Goal: Information Seeking & Learning: Learn about a topic

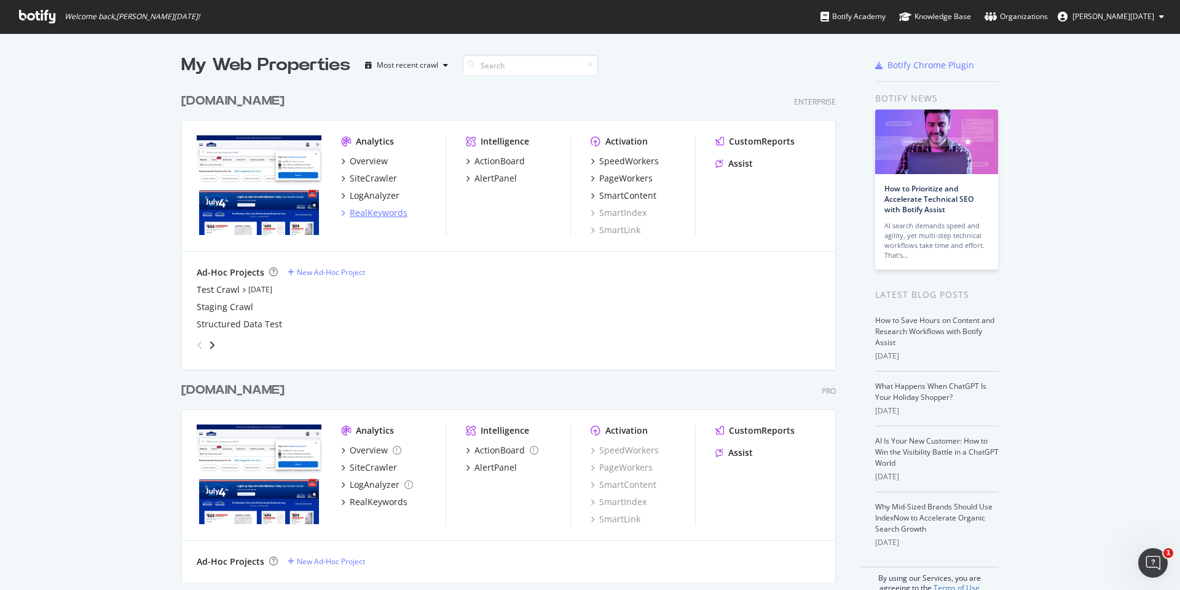
click at [365, 215] on div "RealKeywords" at bounding box center [379, 213] width 58 height 12
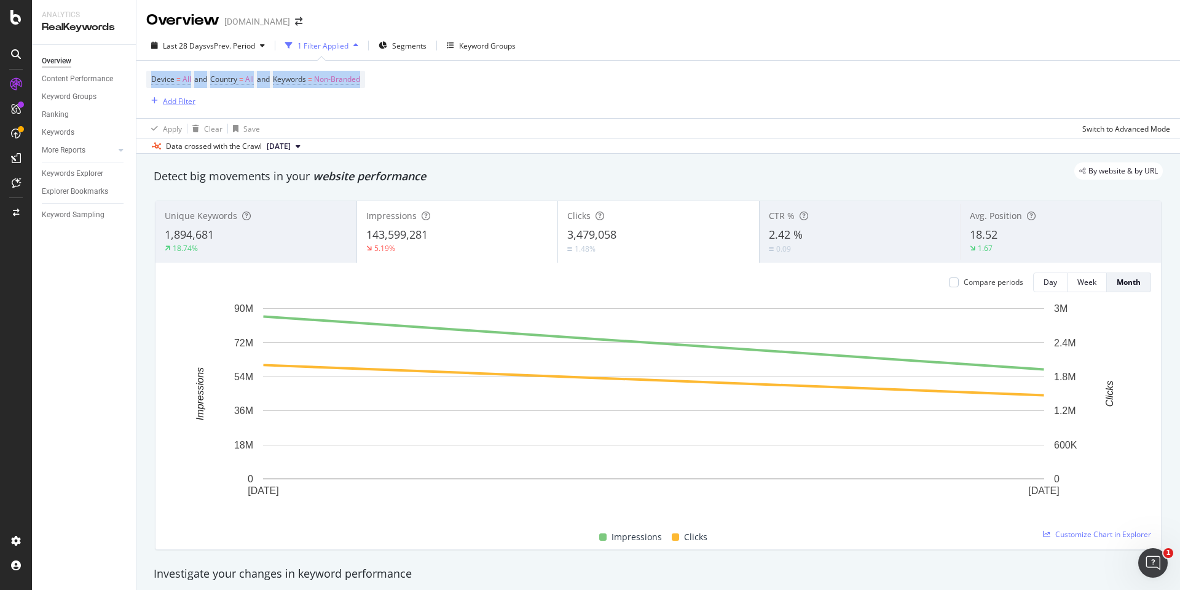
drag, startPoint x: 143, startPoint y: 95, endPoint x: 152, endPoint y: 95, distance: 9.8
click at [147, 100] on div "Device = All and Country = All and Keywords = Non-Branded Add Filter Apply Clea…" at bounding box center [658, 99] width 1044 height 78
click at [218, 30] on div "Overview [DOMAIN_NAME] Last 28 Days vs Prev. Period 1 Filter Applied Segments K…" at bounding box center [658, 295] width 1044 height 590
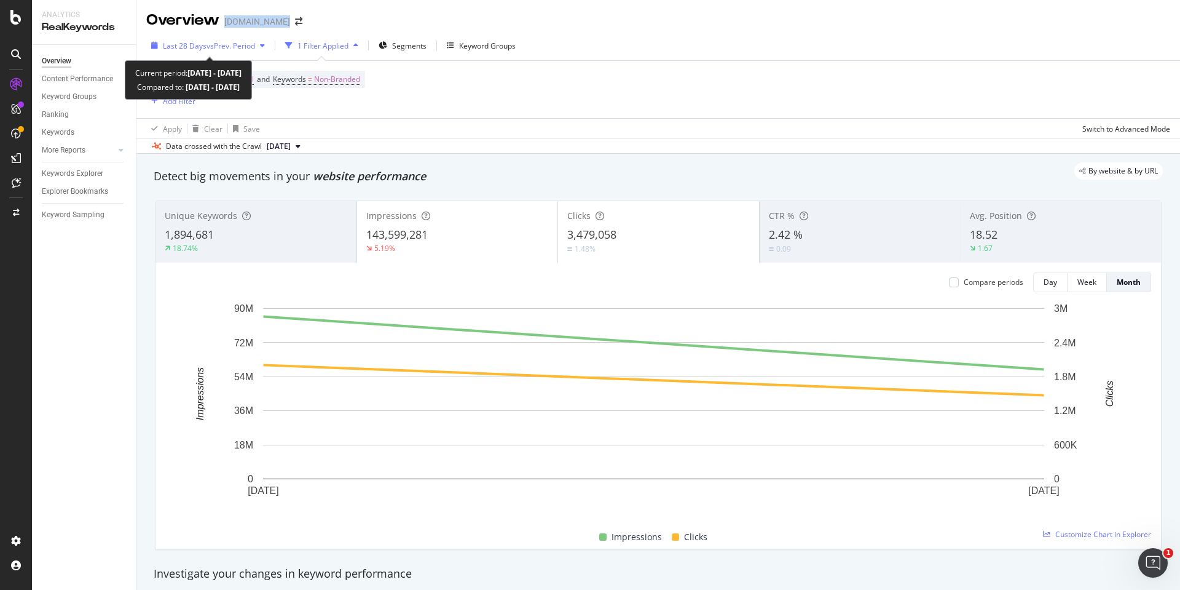
click at [216, 49] on span "vs Prev. Period" at bounding box center [231, 46] width 49 height 10
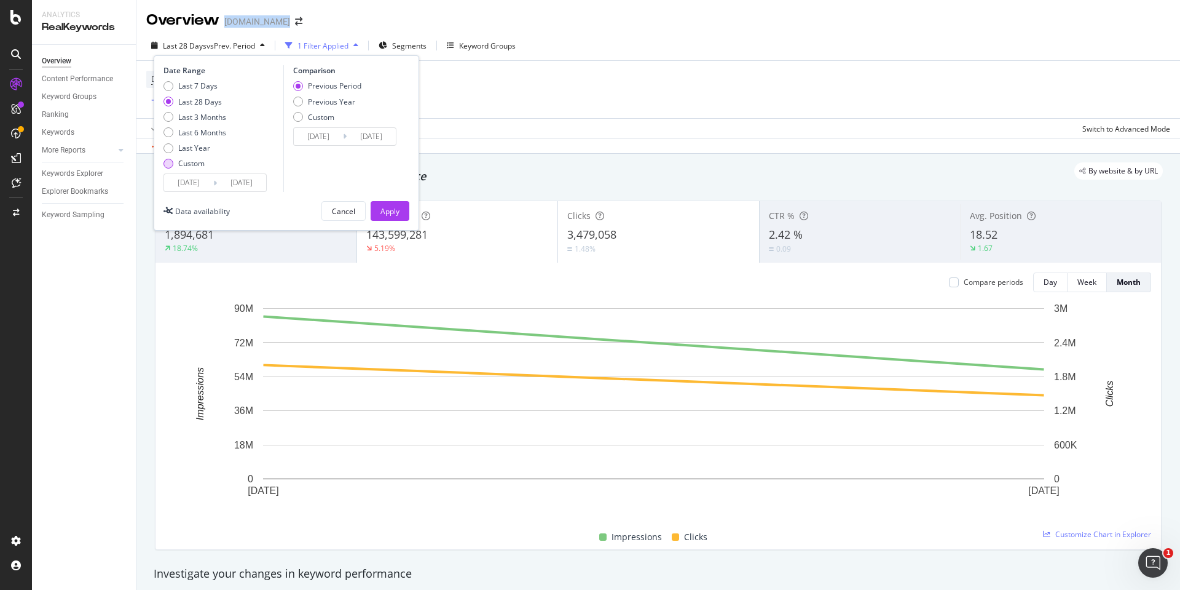
click at [192, 164] on div "Custom" at bounding box center [191, 163] width 26 height 10
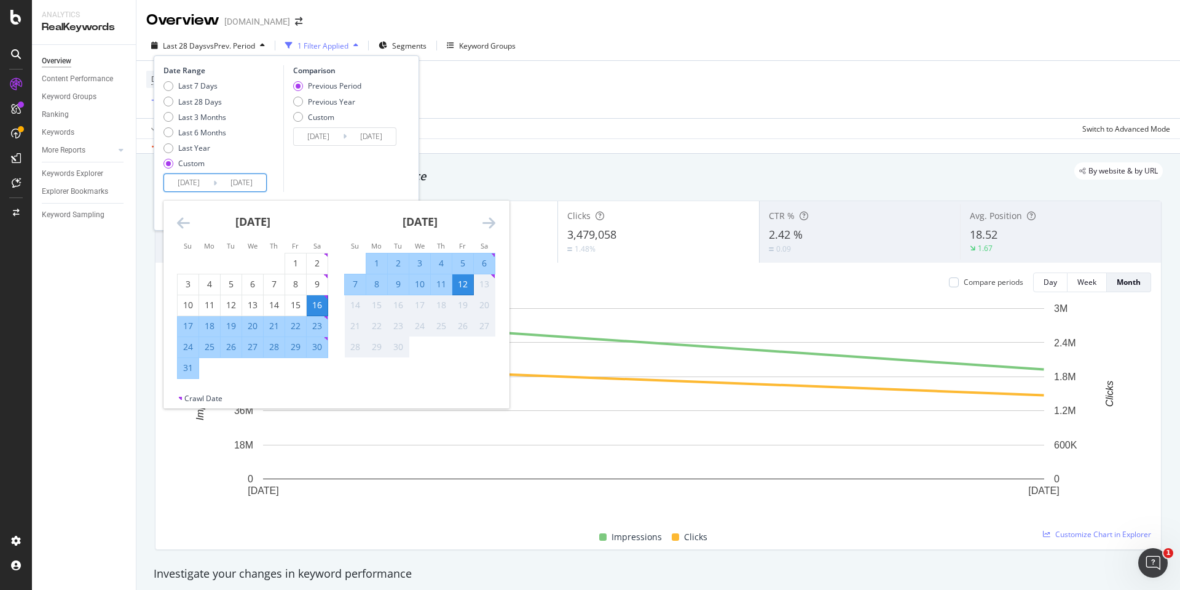
click at [185, 176] on input "[DATE]" at bounding box center [188, 182] width 49 height 17
click at [484, 263] on div "6" at bounding box center [484, 263] width 21 height 12
type input "[DATE]"
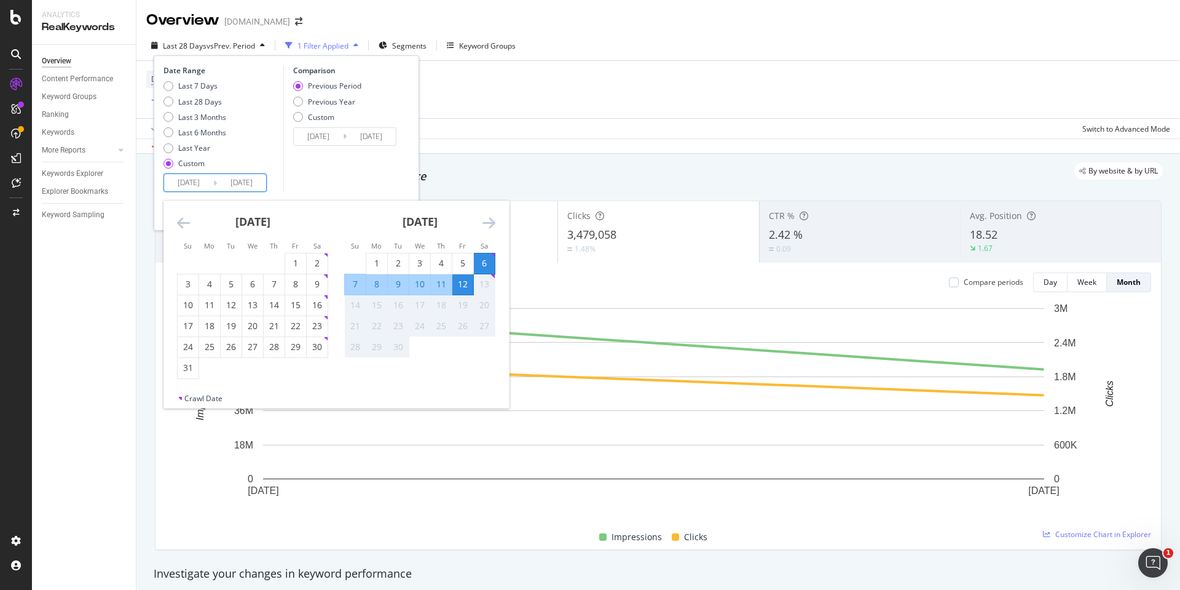
click at [466, 282] on div "12" at bounding box center [462, 284] width 21 height 12
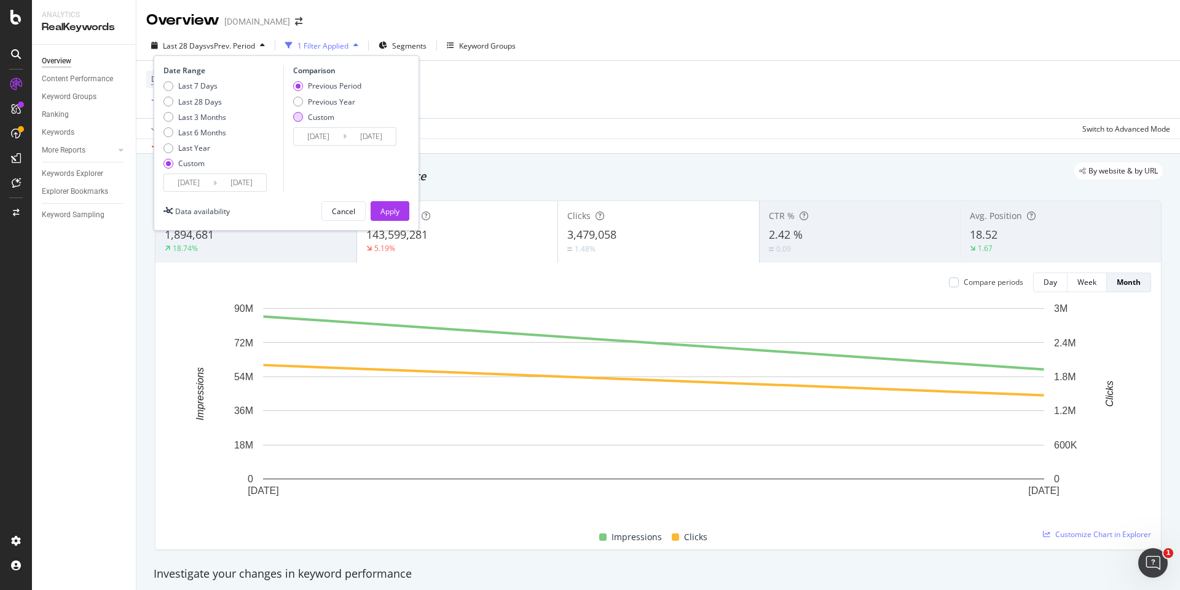
click at [309, 120] on div "Custom" at bounding box center [321, 117] width 26 height 10
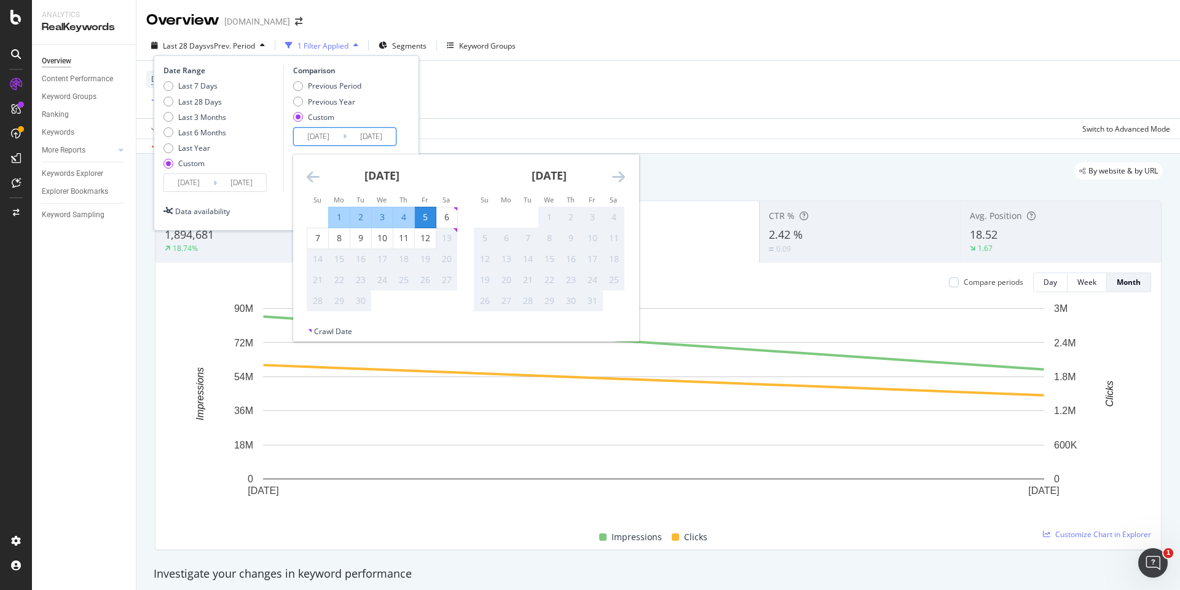
click at [326, 141] on input "[DATE]" at bounding box center [318, 136] width 49 height 17
click at [305, 180] on div "[DATE] 1 2 3 4 5 6 7 8 9 10 11 12 13 14 15 16 17 18 19 20 21 22 23 24 25 26 27 …" at bounding box center [382, 232] width 167 height 157
click at [315, 172] on icon "Move backward to switch to the previous month." at bounding box center [313, 176] width 13 height 15
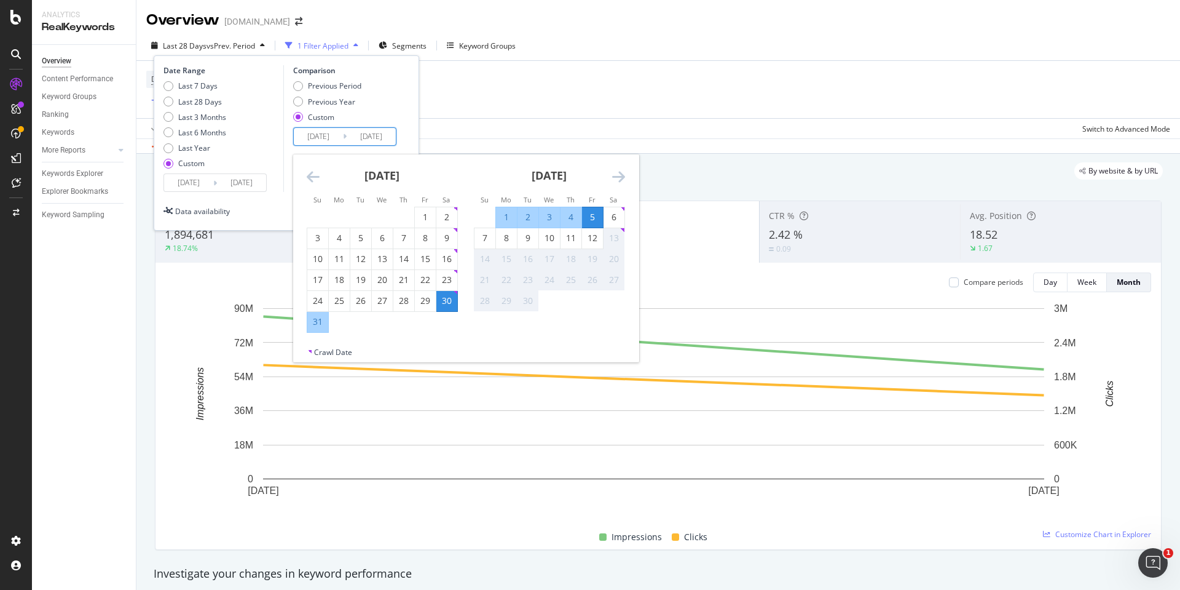
click at [315, 172] on icon "Move backward to switch to the previous month." at bounding box center [313, 176] width 13 height 15
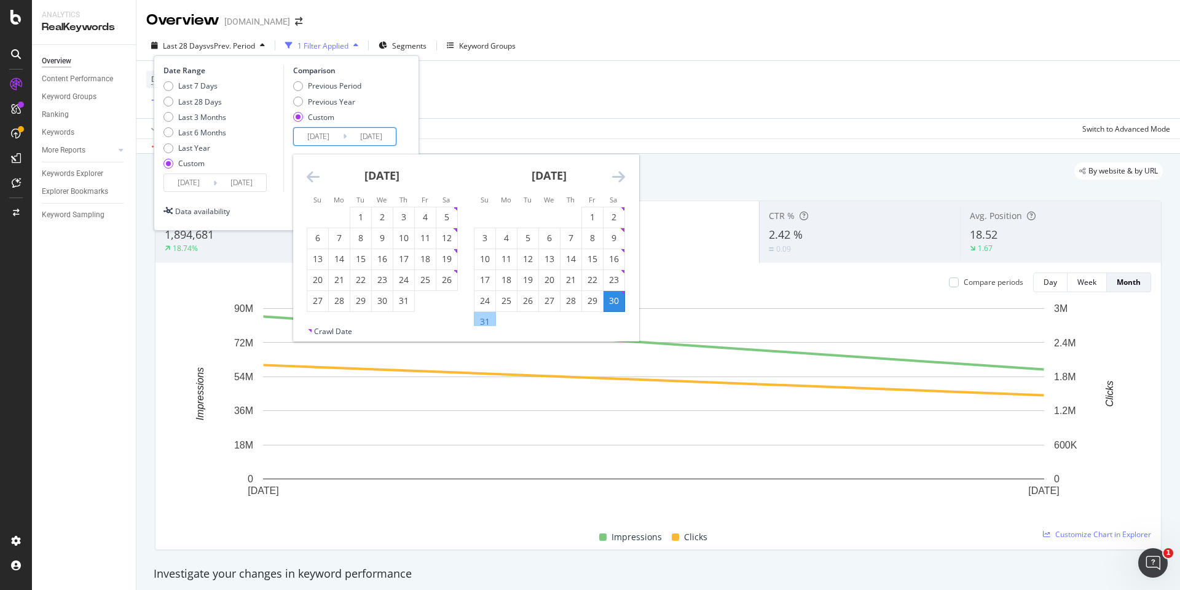
click at [315, 172] on icon "Move backward to switch to the previous month." at bounding box center [313, 176] width 13 height 15
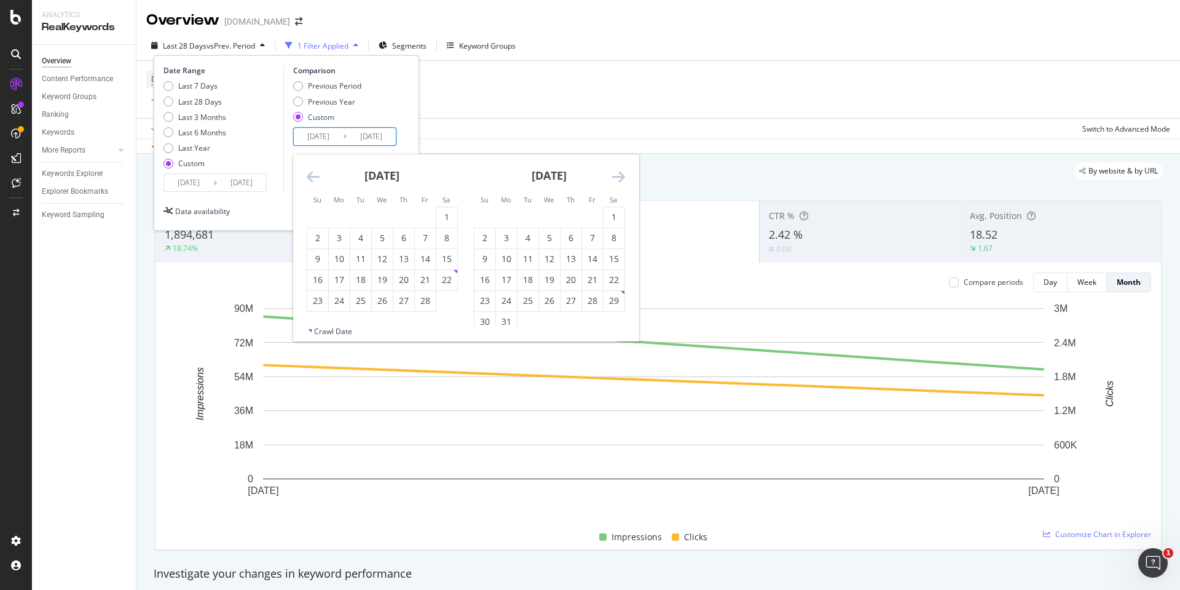
click at [315, 172] on icon "Move backward to switch to the previous month." at bounding box center [313, 176] width 13 height 15
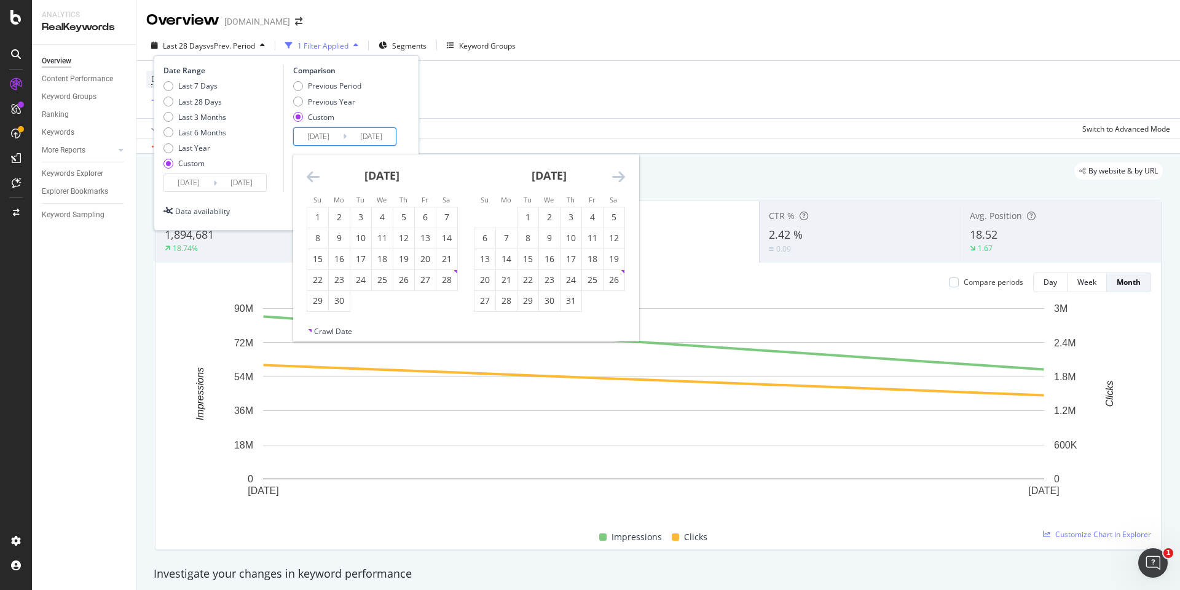
click at [315, 172] on icon "Move backward to switch to the previous month." at bounding box center [313, 176] width 13 height 15
click at [614, 173] on icon "Move forward to switch to the next month." at bounding box center [618, 176] width 13 height 15
click at [451, 217] on div "7" at bounding box center [447, 217] width 21 height 12
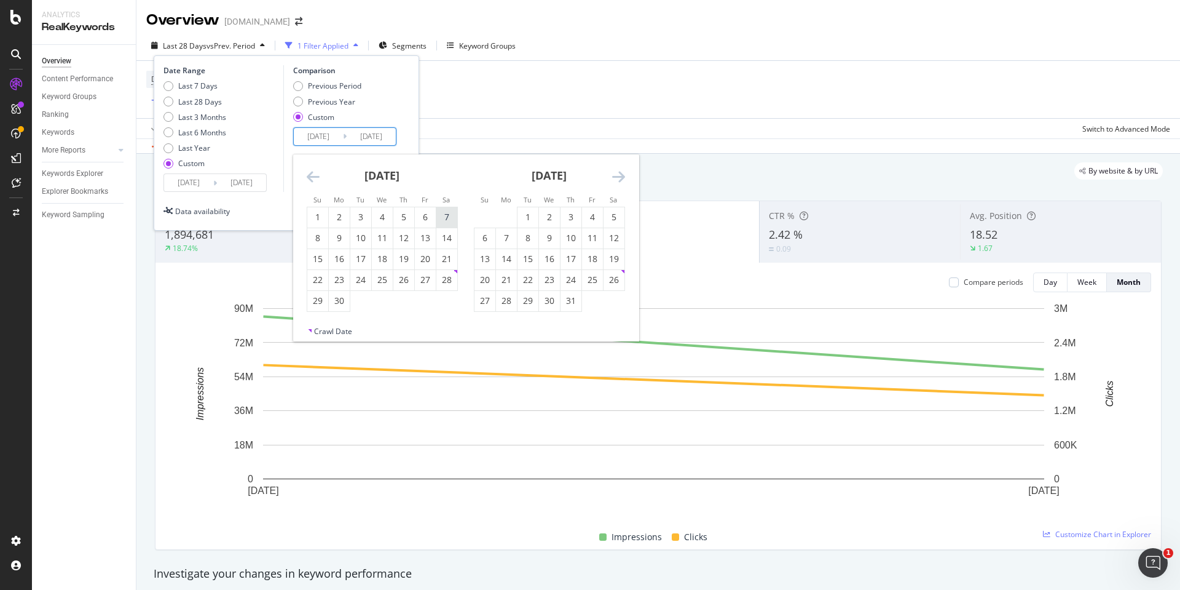
type input "[DATE]"
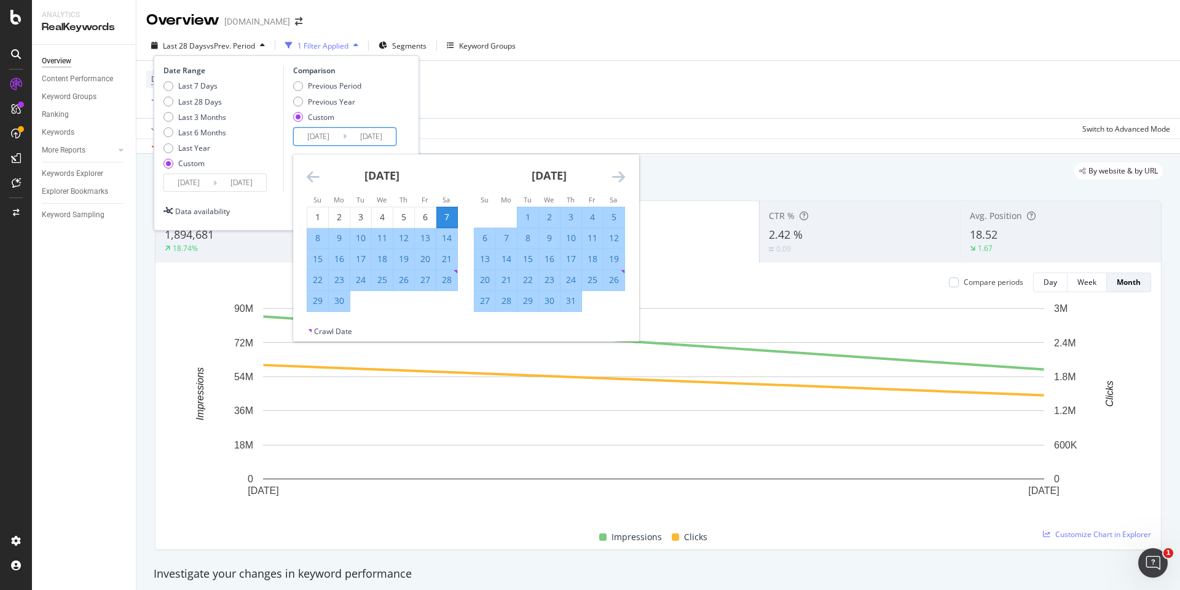
click at [426, 235] on div "13" at bounding box center [425, 238] width 21 height 12
type input "[DATE]"
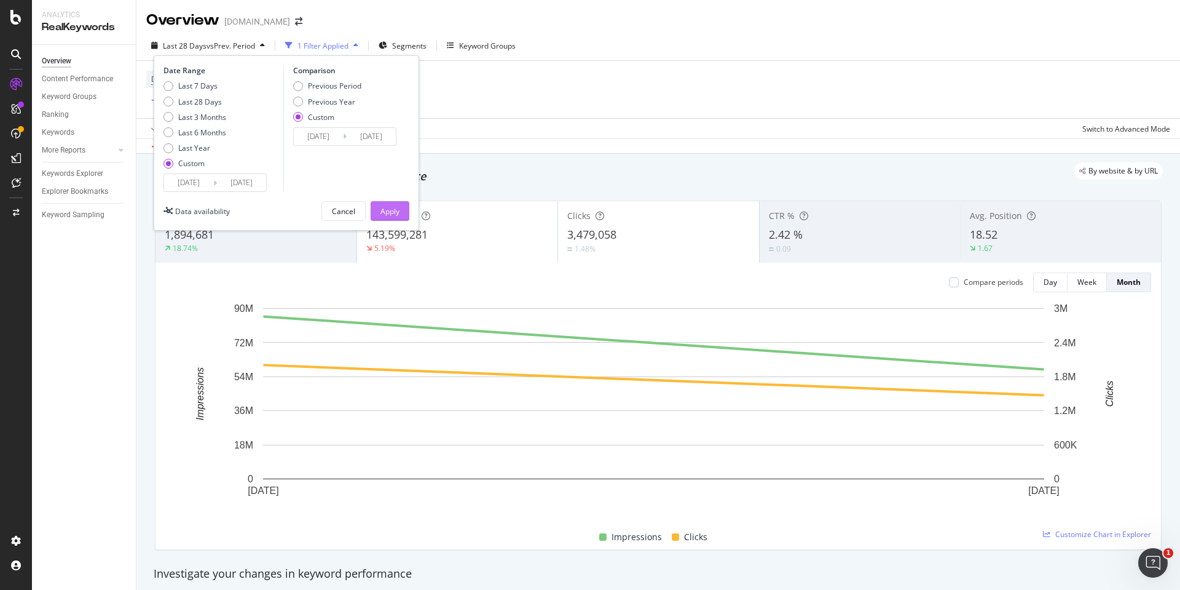
click at [392, 210] on div "Apply" at bounding box center [390, 211] width 19 height 10
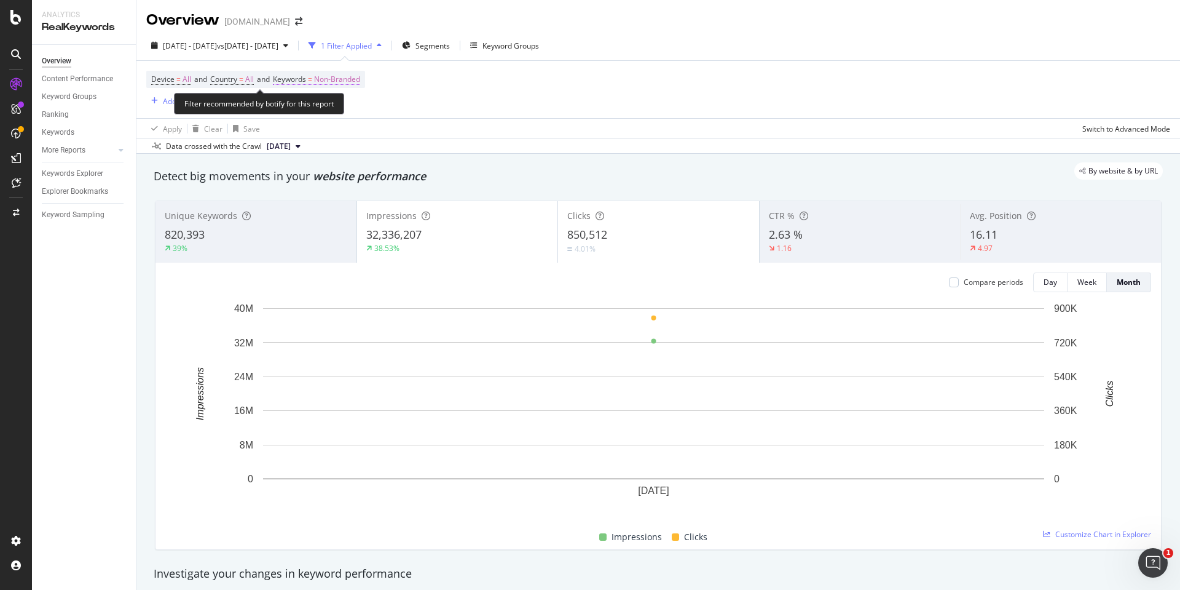
click at [360, 83] on span "Non-Branded" at bounding box center [337, 79] width 46 height 17
click at [347, 108] on icon "button" at bounding box center [349, 108] width 5 height 7
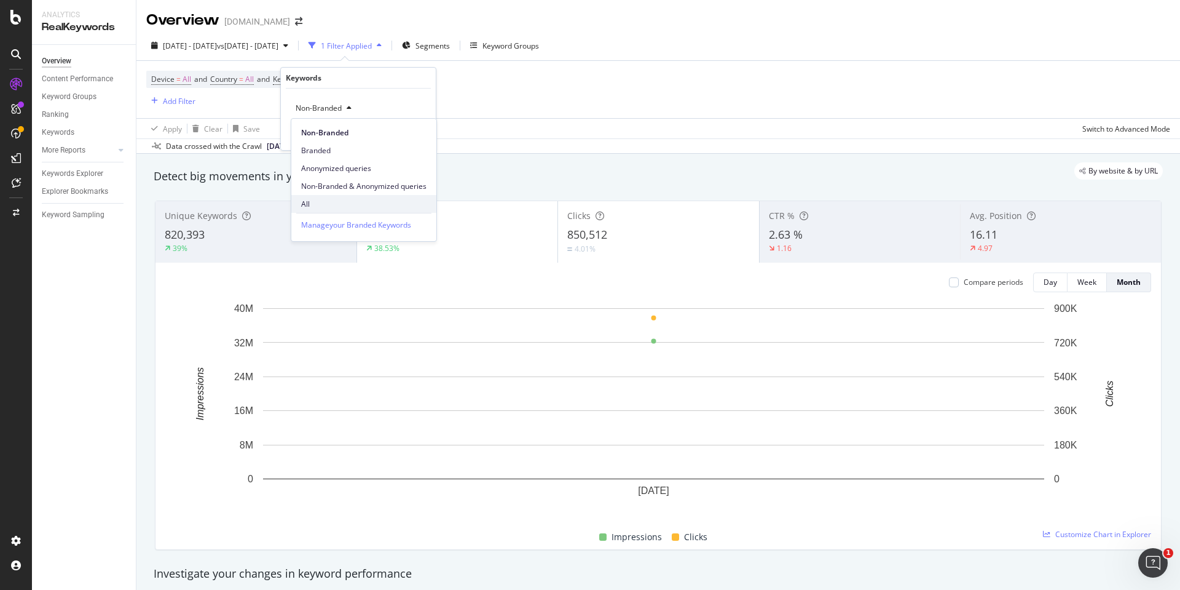
click at [323, 199] on span "All" at bounding box center [363, 204] width 125 height 11
click at [413, 136] on div "Apply" at bounding box center [416, 134] width 19 height 10
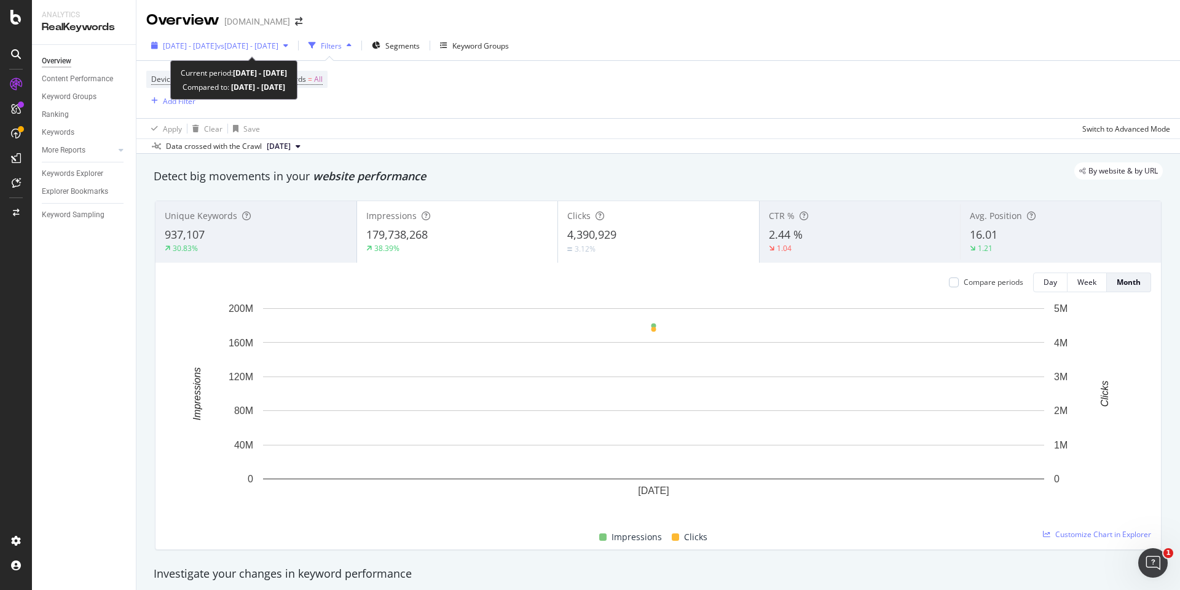
click at [206, 44] on span "[DATE] - [DATE]" at bounding box center [190, 46] width 54 height 10
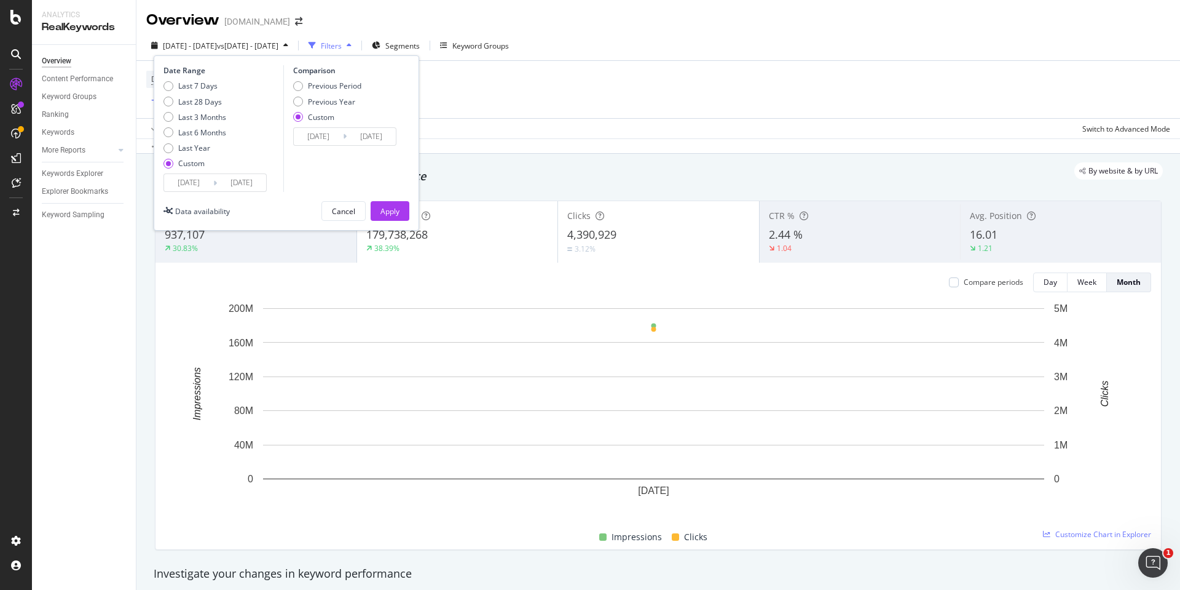
click at [200, 181] on input "[DATE]" at bounding box center [188, 182] width 49 height 17
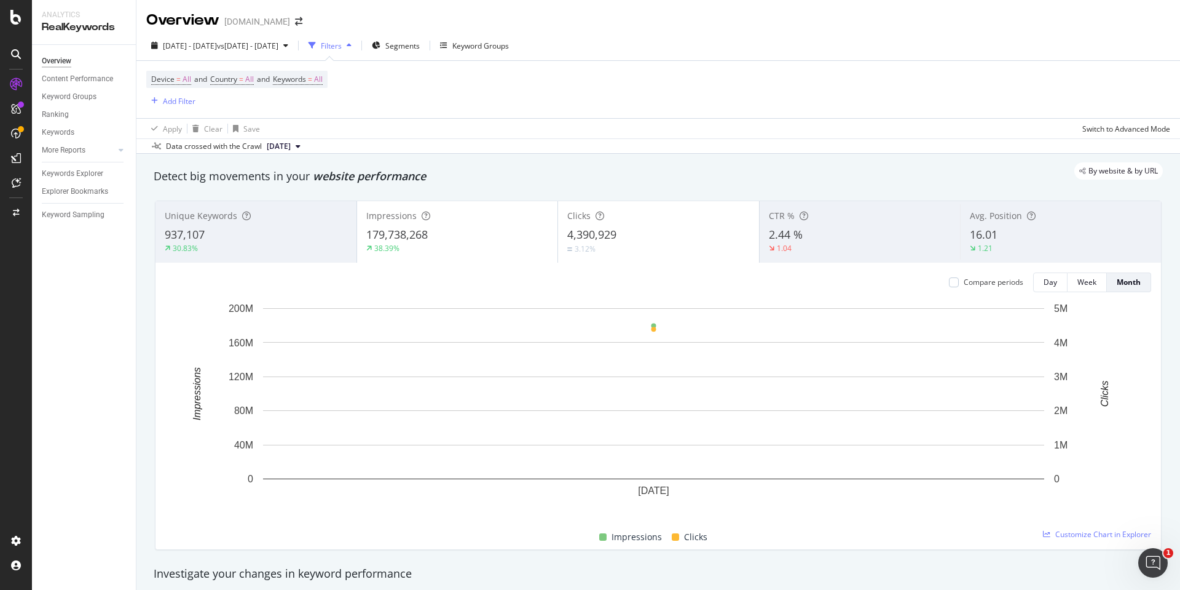
click at [499, 98] on div "Device = All and Country = All and Keywords = All Add Filter" at bounding box center [658, 89] width 1024 height 57
click at [323, 84] on span "All" at bounding box center [318, 79] width 9 height 17
click at [302, 105] on span "All" at bounding box center [298, 108] width 14 height 10
click at [309, 146] on span "Branded" at bounding box center [363, 150] width 125 height 11
click at [421, 132] on div "Apply" at bounding box center [416, 134] width 19 height 10
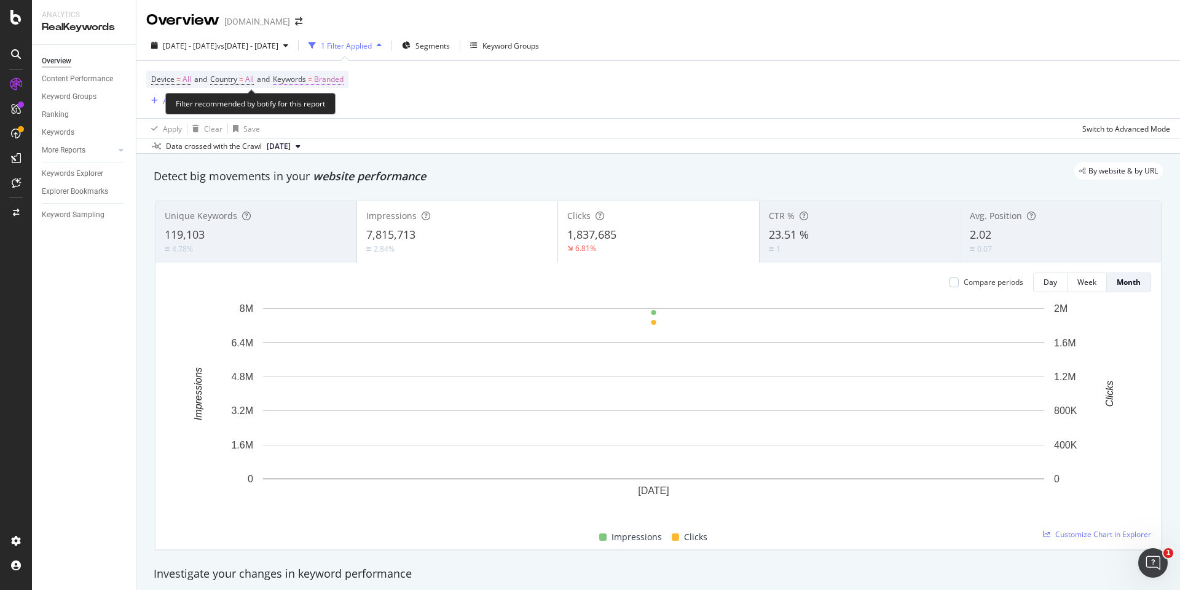
click at [344, 78] on span "Branded" at bounding box center [329, 79] width 30 height 17
click at [326, 106] on div "button" at bounding box center [332, 108] width 15 height 7
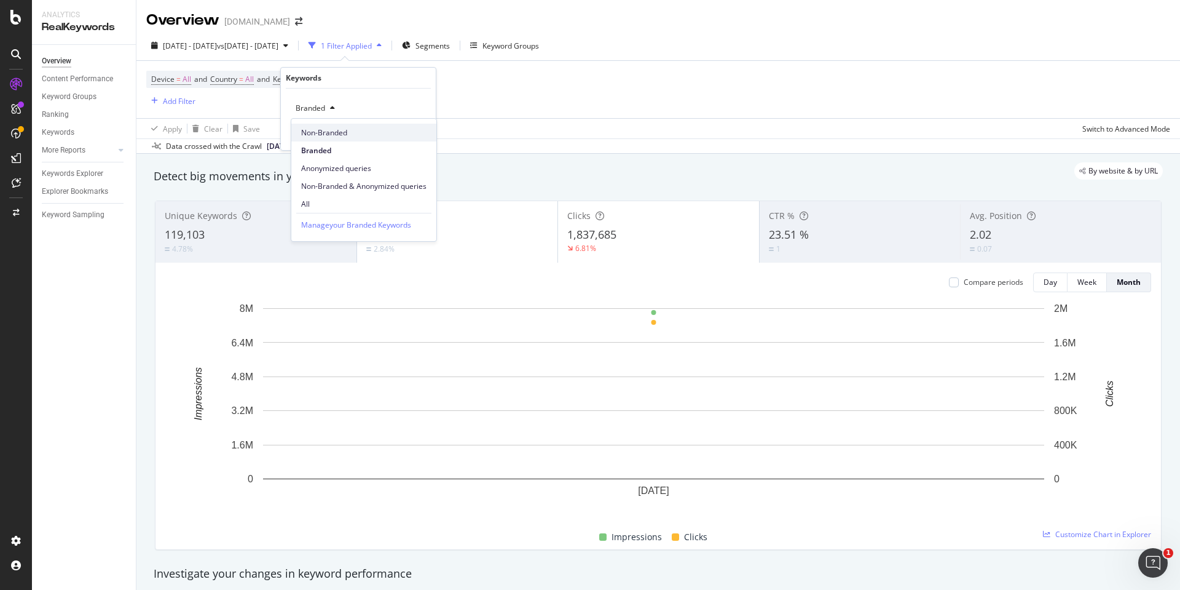
click at [326, 128] on span "Non-Branded" at bounding box center [363, 132] width 125 height 11
click at [413, 136] on div "Apply" at bounding box center [416, 134] width 19 height 10
